Goal: Information Seeking & Learning: Learn about a topic

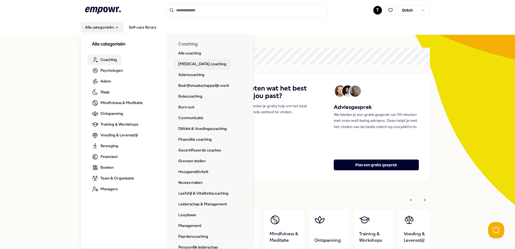
click at [188, 63] on link "[MEDICAL_DATA] coaching" at bounding box center [202, 64] width 57 height 11
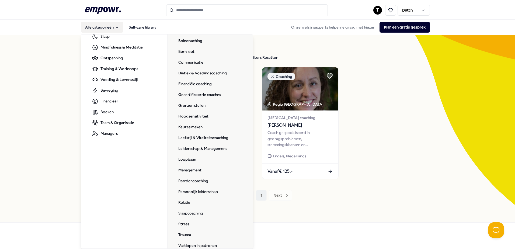
scroll to position [86, 0]
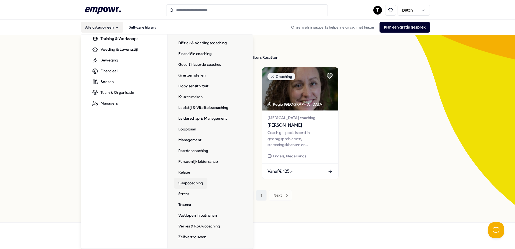
click at [197, 182] on link "Slaapcoaching" at bounding box center [190, 183] width 33 height 11
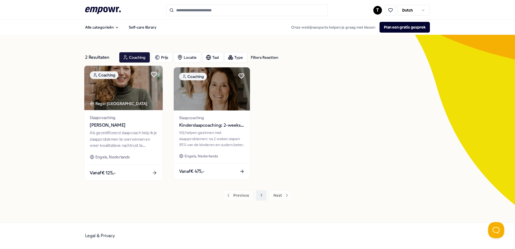
click at [146, 121] on div "Slaapcoaching Sigrid Ruigrok" at bounding box center [123, 122] width 67 height 14
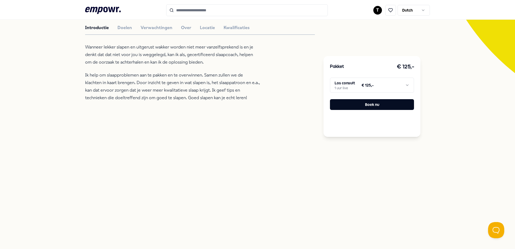
scroll to position [51, 0]
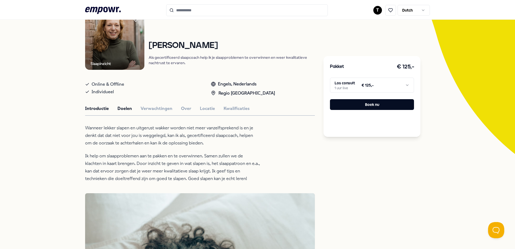
click at [124, 112] on button "Doelen" at bounding box center [125, 108] width 15 height 7
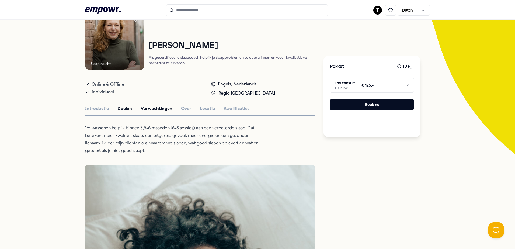
click at [153, 107] on button "Verwachtingen" at bounding box center [157, 108] width 32 height 7
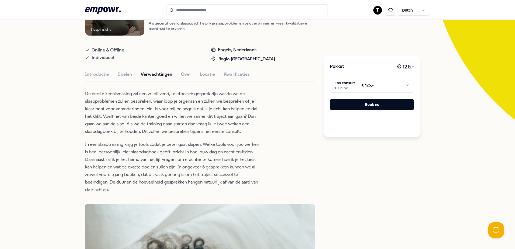
scroll to position [42, 0]
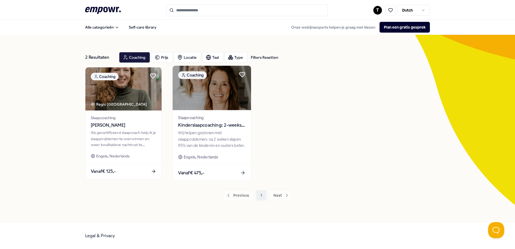
click at [227, 125] on span "Kinderslaapcoaching: 2-weekse slaapcoach trajecten" at bounding box center [211, 125] width 67 height 7
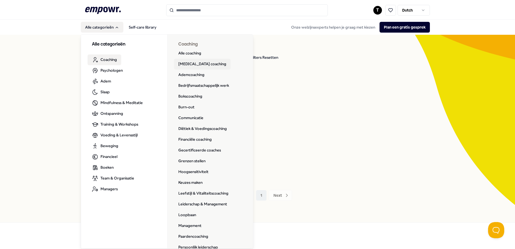
click at [196, 64] on link "ADHD coaching" at bounding box center [202, 64] width 57 height 11
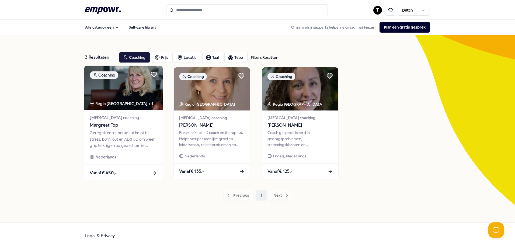
click at [138, 127] on span "Margreet Top" at bounding box center [123, 125] width 67 height 7
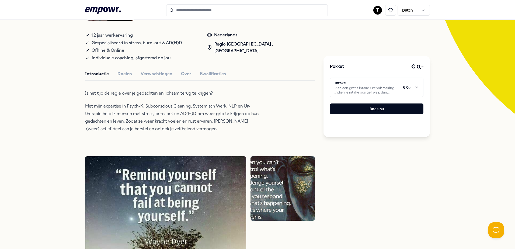
scroll to position [37, 0]
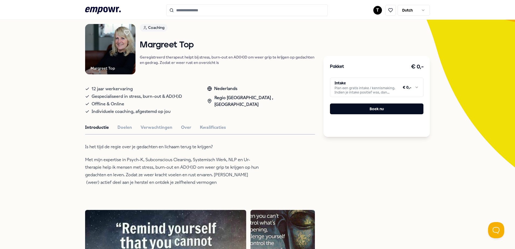
click at [413, 86] on html ".empowr-logo_svg__cls-1{fill:#03032f} T Dutch Alle categorieën Self-care librar…" at bounding box center [257, 124] width 515 height 249
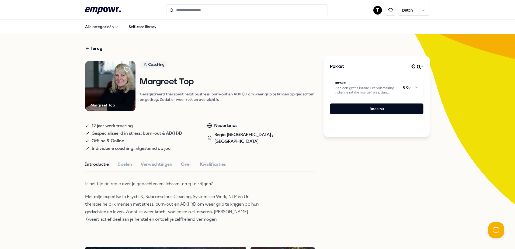
scroll to position [0, 0]
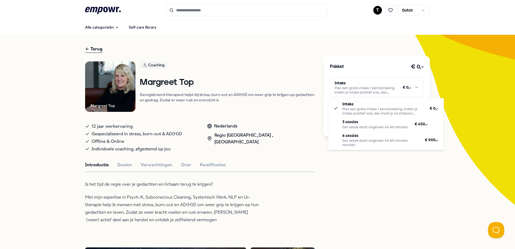
click at [414, 84] on html ".empowr-logo_svg__cls-1{fill:#03032f} T Dutch Alle categorieën Self-care librar…" at bounding box center [257, 124] width 515 height 249
click at [410, 180] on html ".empowr-logo_svg__cls-1{fill:#03032f} T Dutch Alle categorieën Self-care librar…" at bounding box center [257, 124] width 515 height 249
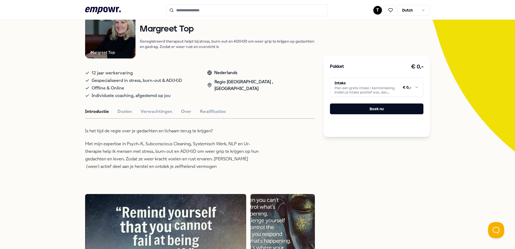
scroll to position [54, 0]
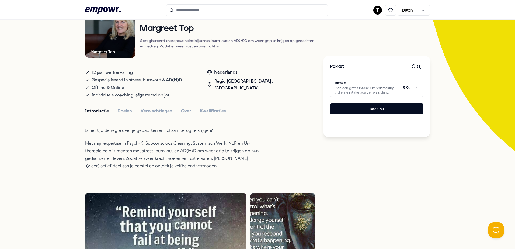
click at [413, 86] on html ".empowr-logo_svg__cls-1{fill:#03032f} T Dutch Alle categorieën Self-care librar…" at bounding box center [257, 124] width 515 height 249
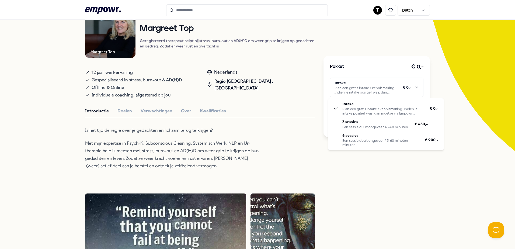
click at [412, 84] on html ".empowr-logo_svg__cls-1{fill:#03032f} T Dutch Alle categorieën Self-care librar…" at bounding box center [257, 124] width 515 height 249
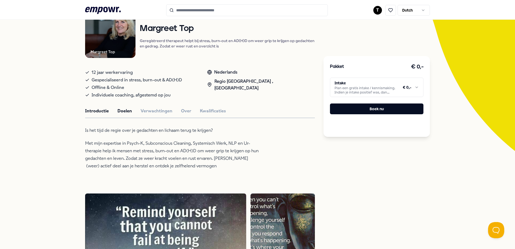
click at [128, 114] on button "Doelen" at bounding box center [125, 111] width 15 height 7
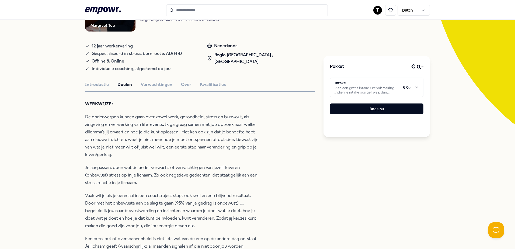
scroll to position [108, 0]
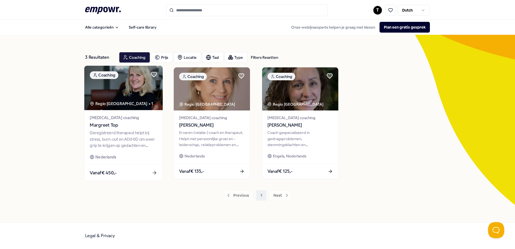
click at [102, 118] on span "ADHD coaching" at bounding box center [123, 118] width 67 height 6
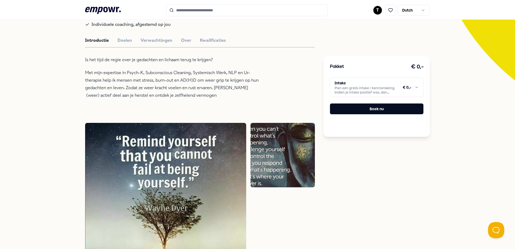
scroll to position [37, 0]
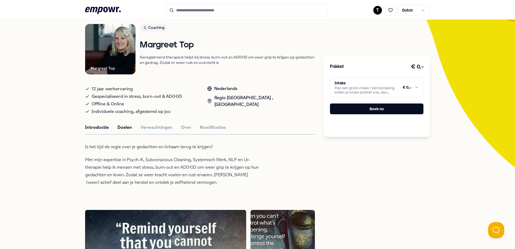
click at [127, 128] on button "Doelen" at bounding box center [125, 127] width 15 height 7
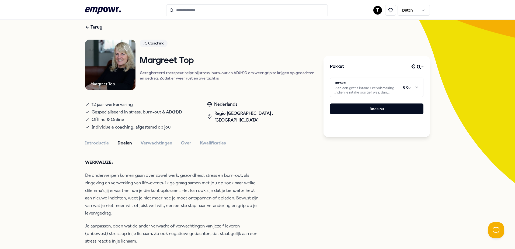
scroll to position [0, 0]
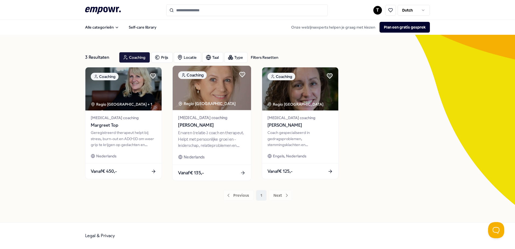
click at [236, 133] on div "Ervaren (relatie-) coach en therapeut. Helpt met persoonlijke groei en -leiders…" at bounding box center [211, 139] width 67 height 19
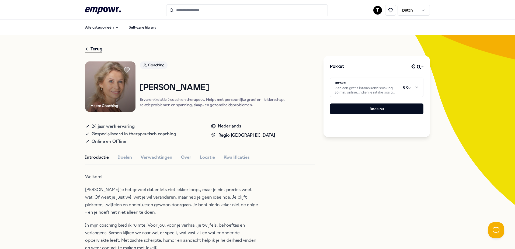
click at [413, 89] on html ".empowr-logo_svg__cls-1{fill:#03032f} T Dutch Alle categorieën Self-care librar…" at bounding box center [257, 124] width 515 height 249
click at [414, 86] on html ".empowr-logo_svg__cls-1{fill:#03032f} T Dutch Alle categorieën Self-care librar…" at bounding box center [257, 124] width 515 height 249
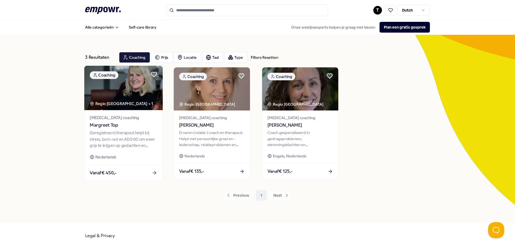
click at [118, 118] on span "ADHD coaching" at bounding box center [123, 118] width 67 height 6
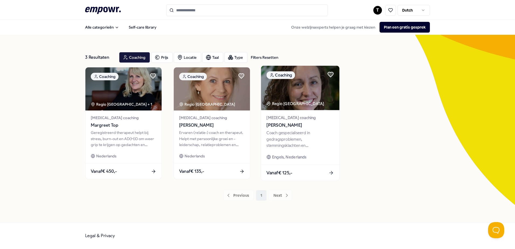
click at [311, 130] on div "Coach gespecialiseerd in gedragsproblemen, stemmingsklachten en communicatieont…" at bounding box center [300, 139] width 67 height 19
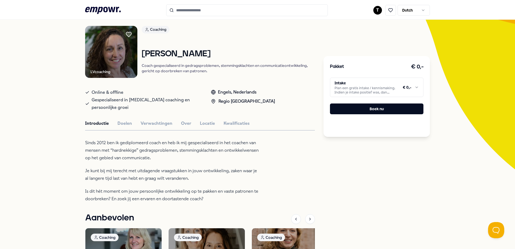
scroll to position [35, 0]
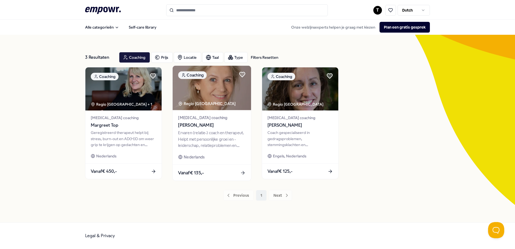
click at [223, 138] on div "Ervaren (relatie-) coach en therapeut. Helpt met persoonlijke groei en -leiders…" at bounding box center [211, 139] width 67 height 19
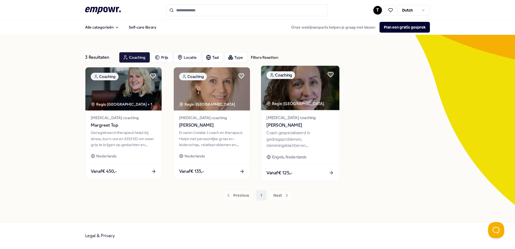
click at [289, 121] on div "ADHD coaching Linda de Vos" at bounding box center [300, 122] width 67 height 14
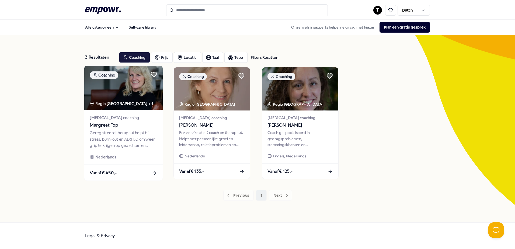
click at [132, 122] on span "Margreet Top" at bounding box center [123, 125] width 67 height 7
